Goal: Book appointment/travel/reservation

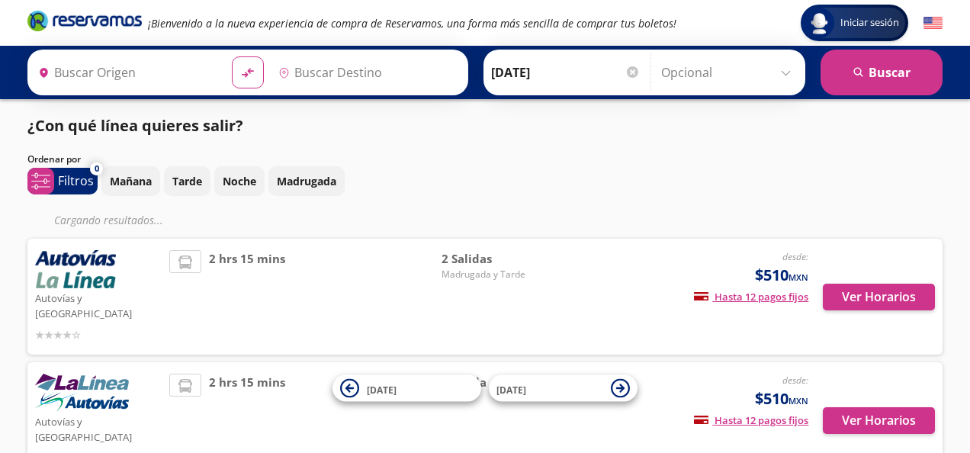
type input "Cuatro Caminos, [GEOGRAPHIC_DATA]"
type input "[PERSON_NAME], [GEOGRAPHIC_DATA]"
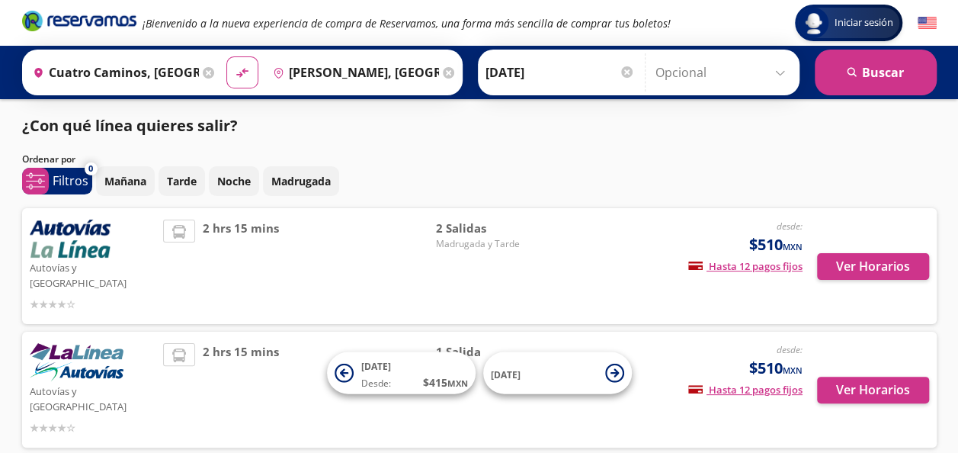
click at [203, 72] on icon at bounding box center [208, 72] width 11 height 11
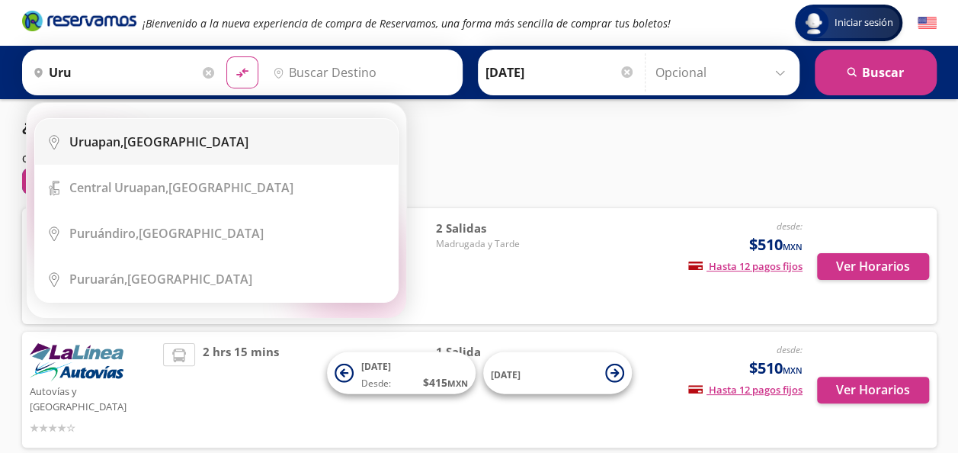
click at [200, 139] on div "Uruapan, [GEOGRAPHIC_DATA]" at bounding box center [227, 141] width 317 height 17
type input "Uruapan, [GEOGRAPHIC_DATA]"
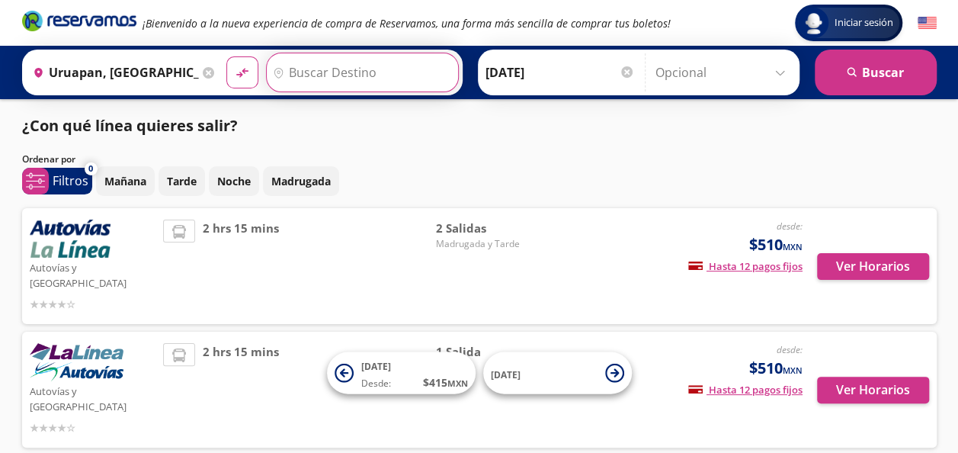
click at [342, 80] on input "Destino" at bounding box center [361, 72] width 188 height 38
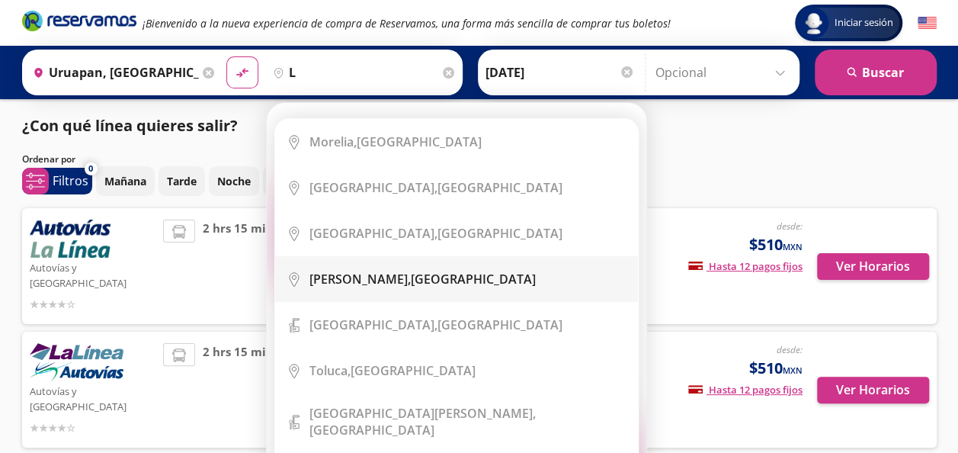
click at [391, 274] on b "[PERSON_NAME]," at bounding box center [360, 279] width 101 height 17
type input "[PERSON_NAME], [GEOGRAPHIC_DATA]"
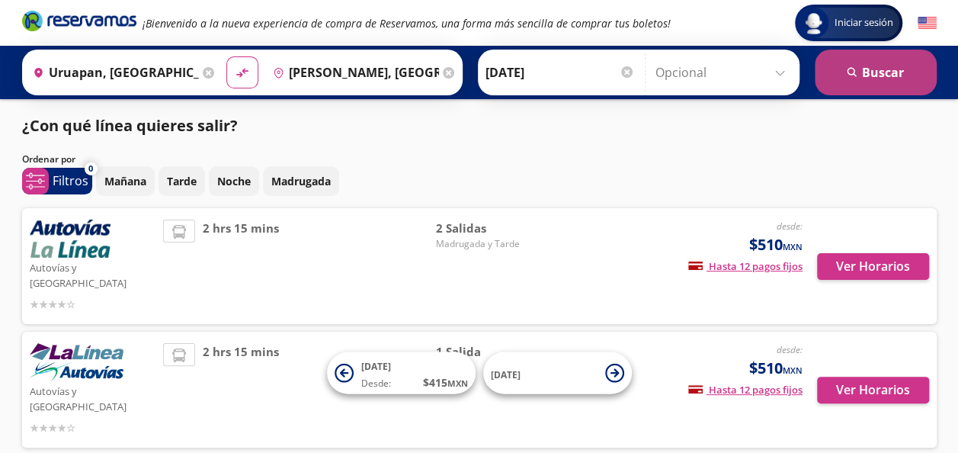
click at [869, 85] on button "search [GEOGRAPHIC_DATA]" at bounding box center [876, 73] width 122 height 46
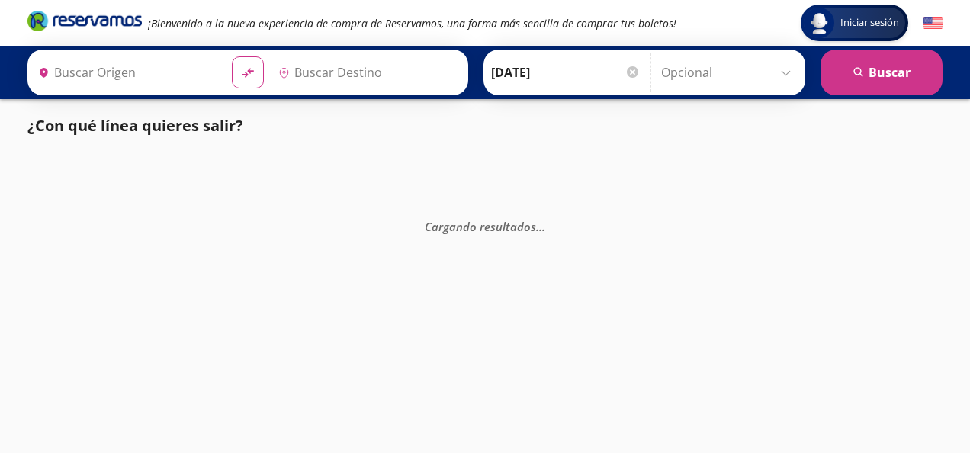
type input "[PERSON_NAME], [GEOGRAPHIC_DATA]"
type input "Uruapan, [GEOGRAPHIC_DATA]"
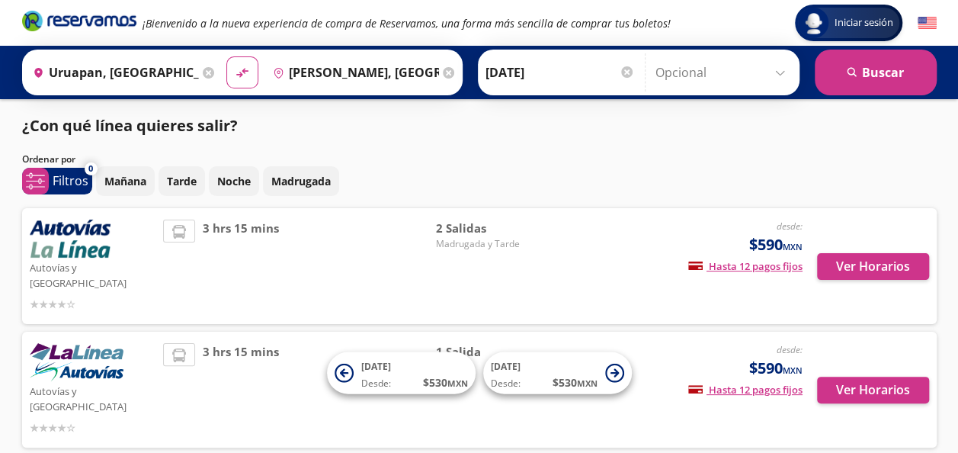
click at [203, 72] on icon at bounding box center [208, 72] width 11 height 11
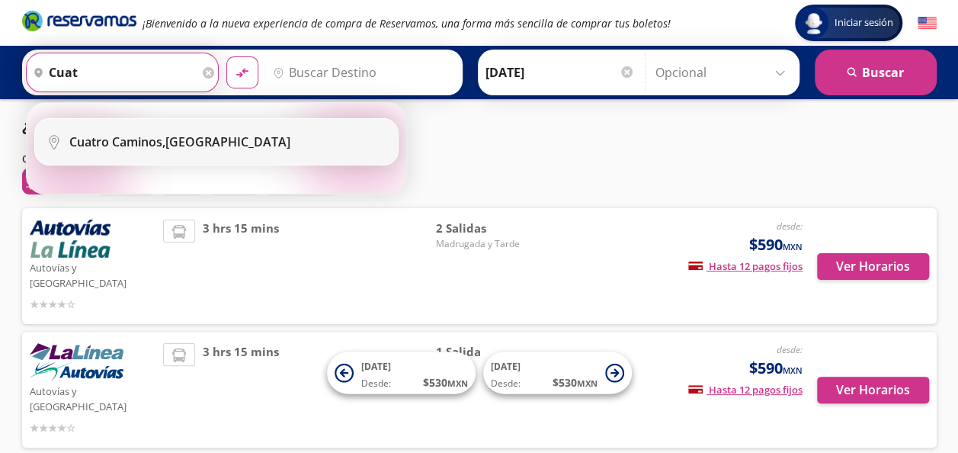
click at [216, 134] on div "Cuatro Caminos, [GEOGRAPHIC_DATA]" at bounding box center [179, 141] width 221 height 17
type input "Cuatro Caminos, [GEOGRAPHIC_DATA]"
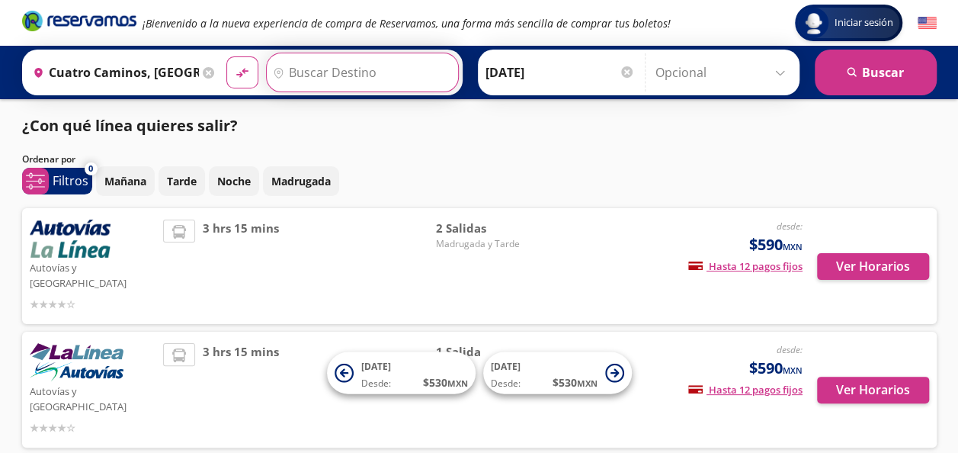
click at [343, 84] on input "Destino" at bounding box center [361, 72] width 188 height 38
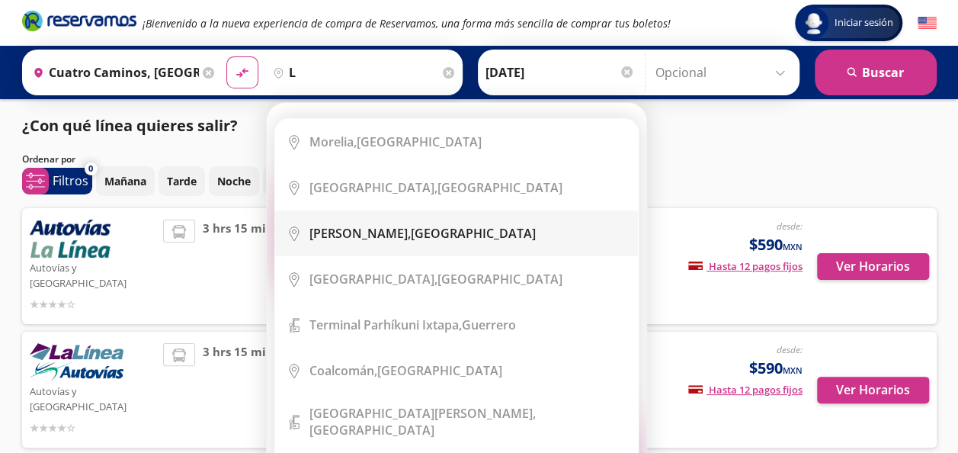
click at [358, 220] on li "City Icon [PERSON_NAME], [GEOGRAPHIC_DATA]" at bounding box center [456, 233] width 363 height 46
type input "[PERSON_NAME], [GEOGRAPHIC_DATA]"
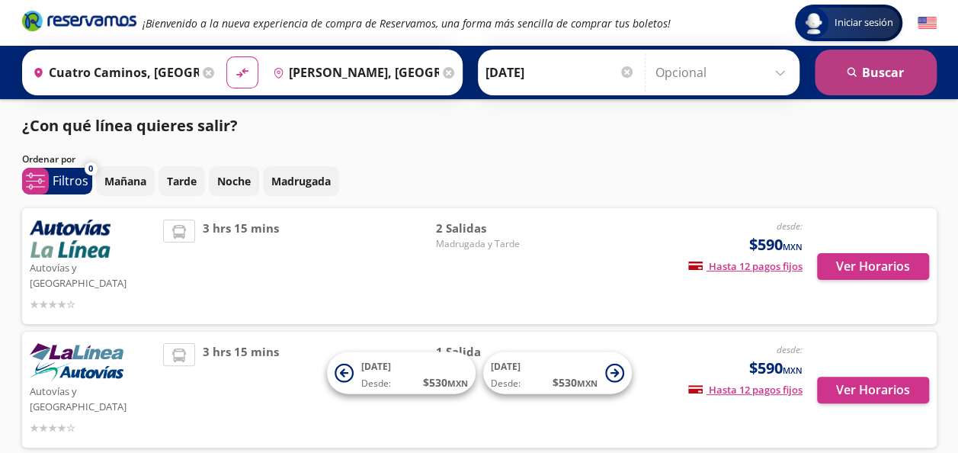
click at [854, 85] on button "search [GEOGRAPHIC_DATA]" at bounding box center [876, 73] width 122 height 46
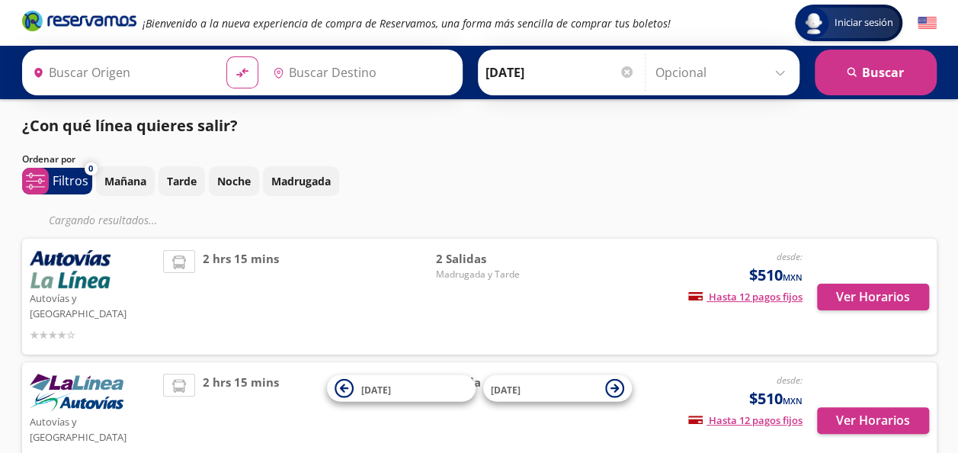
type input "Cuatro Caminos, [GEOGRAPHIC_DATA]"
type input "[PERSON_NAME], [GEOGRAPHIC_DATA]"
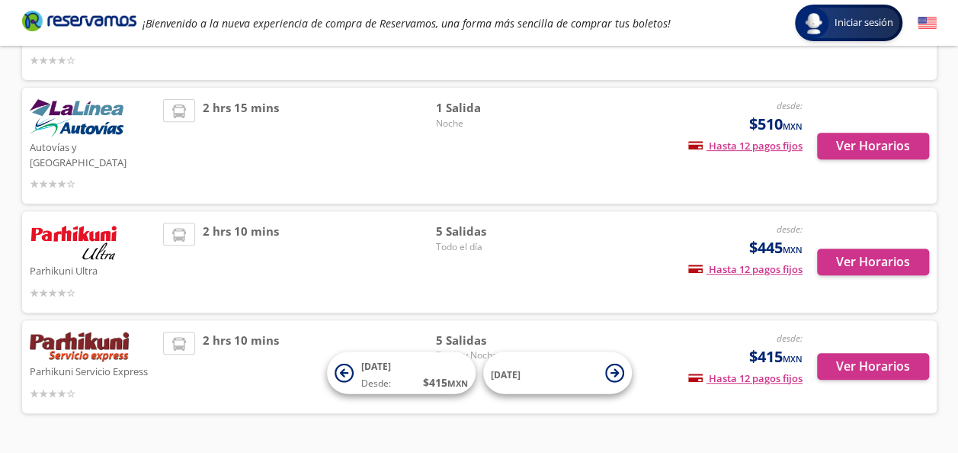
scroll to position [242, 0]
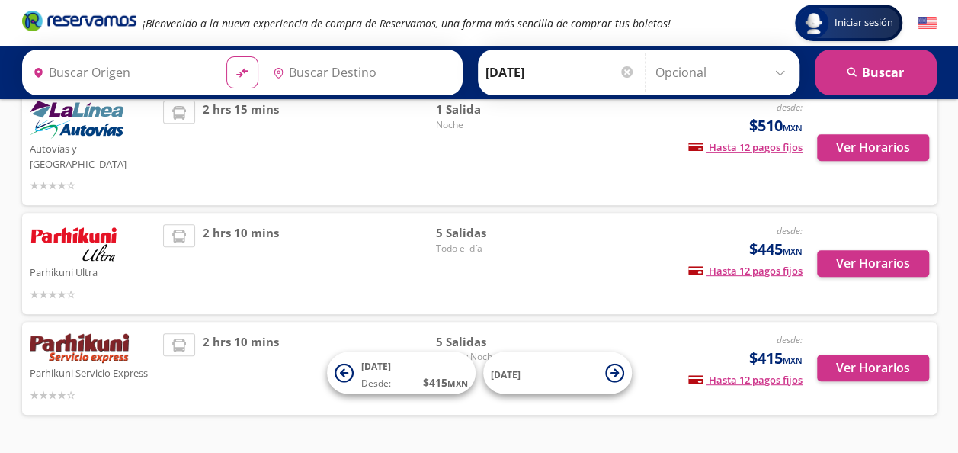
type input "Cuatro Caminos, [GEOGRAPHIC_DATA]"
type input "[PERSON_NAME], [GEOGRAPHIC_DATA]"
